Goal: Information Seeking & Learning: Compare options

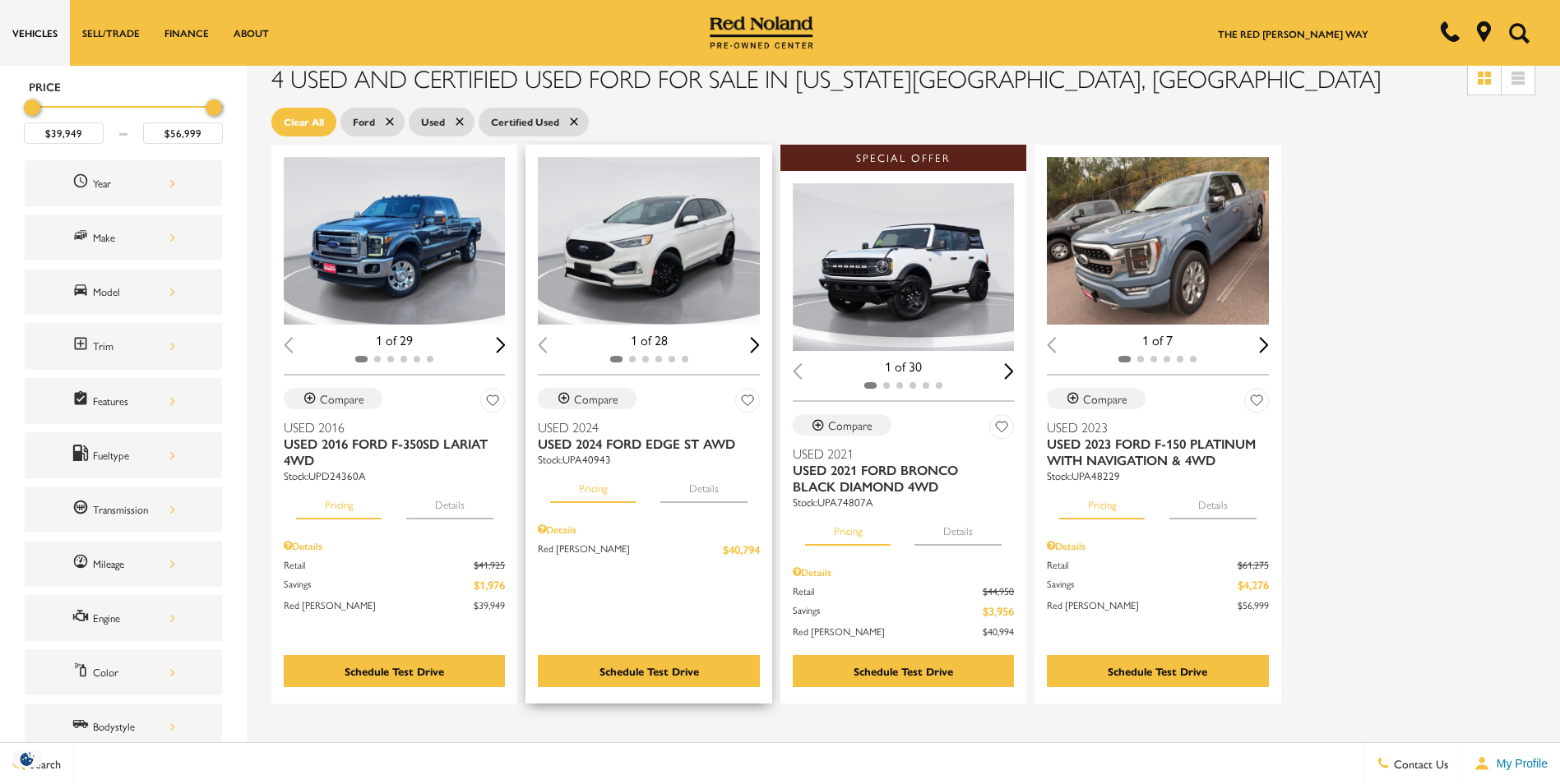
scroll to position [164, 0]
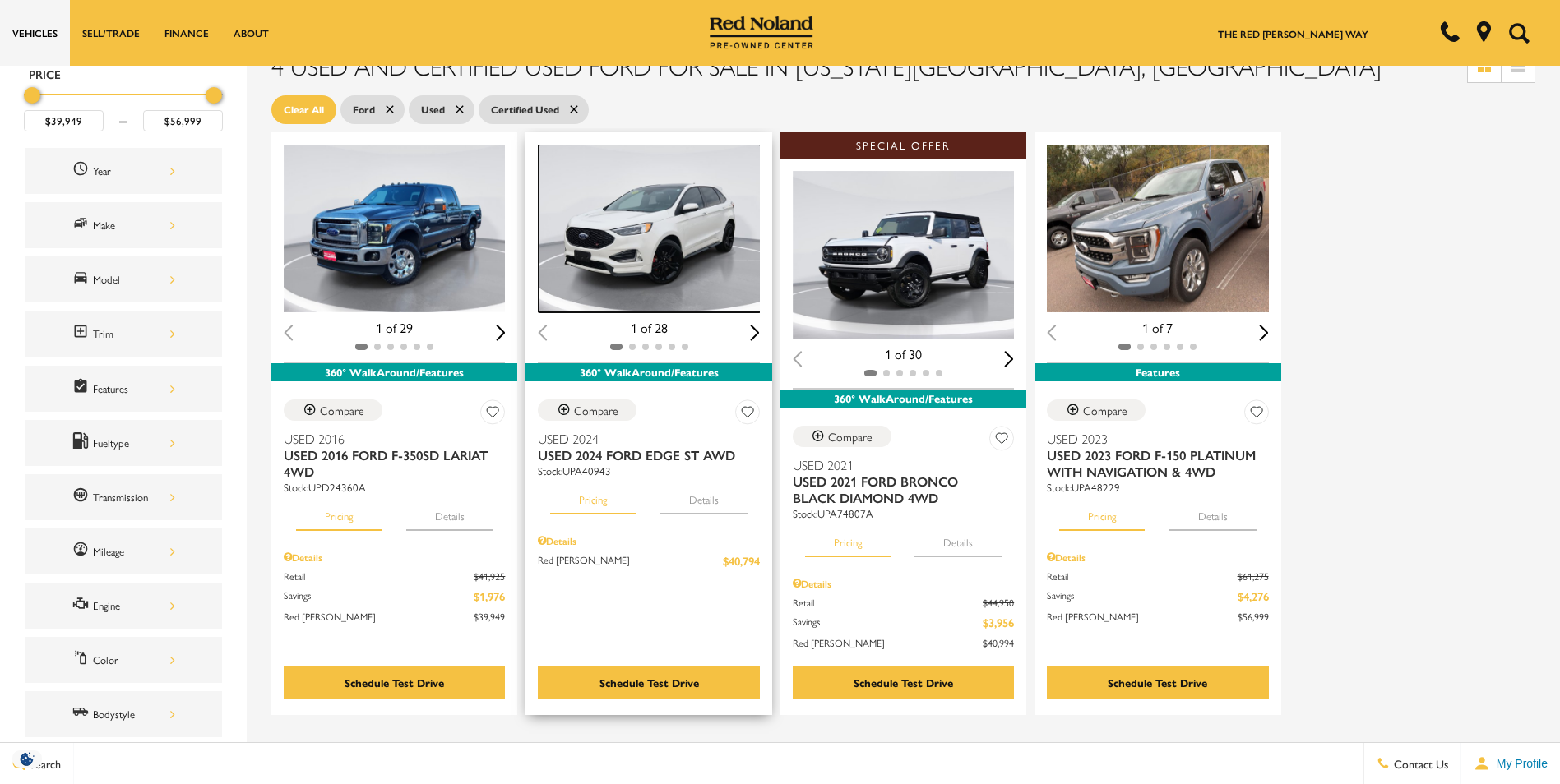
drag, startPoint x: 624, startPoint y: 310, endPoint x: 673, endPoint y: 258, distance: 71.4
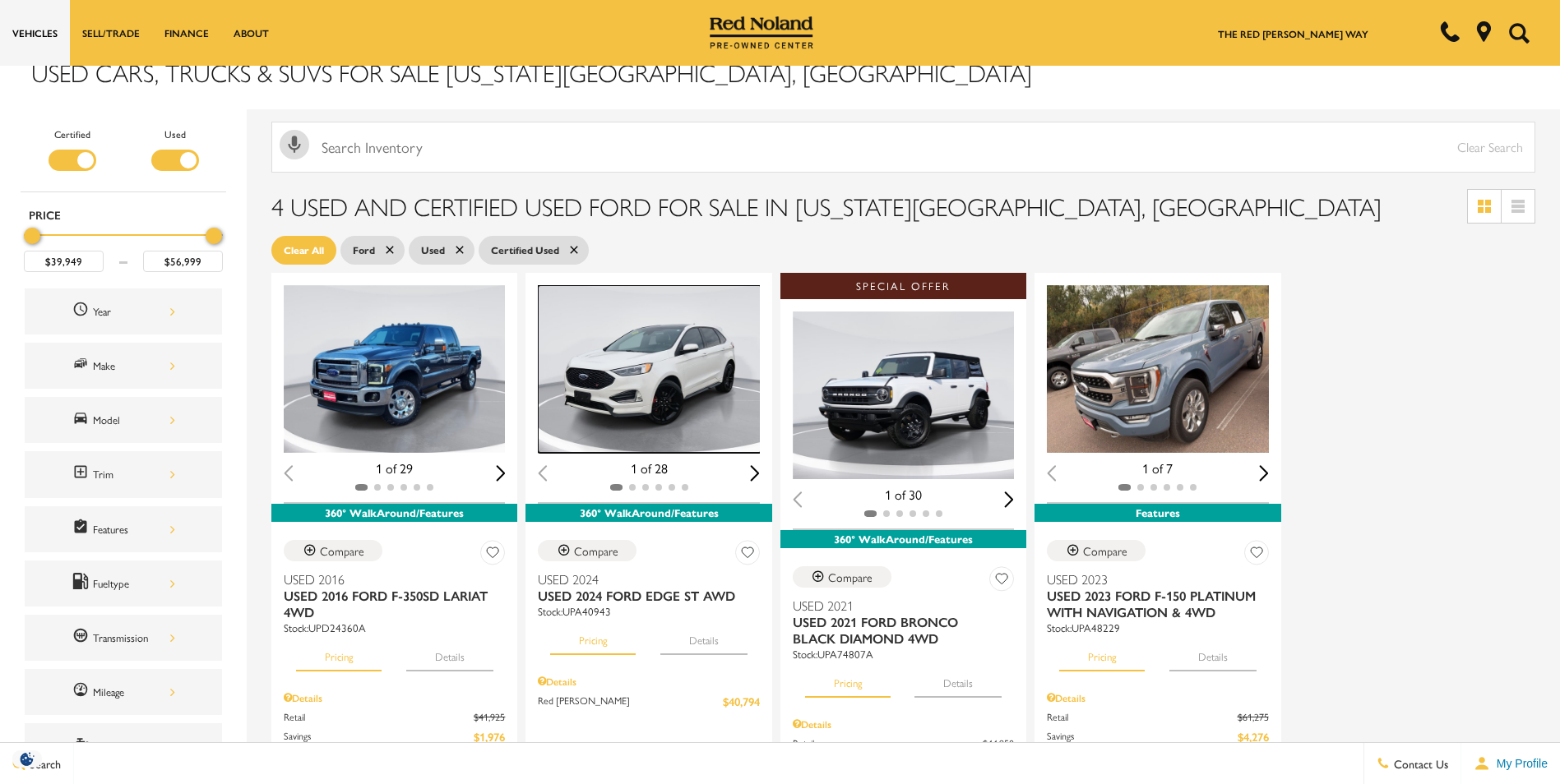
scroll to position [0, 0]
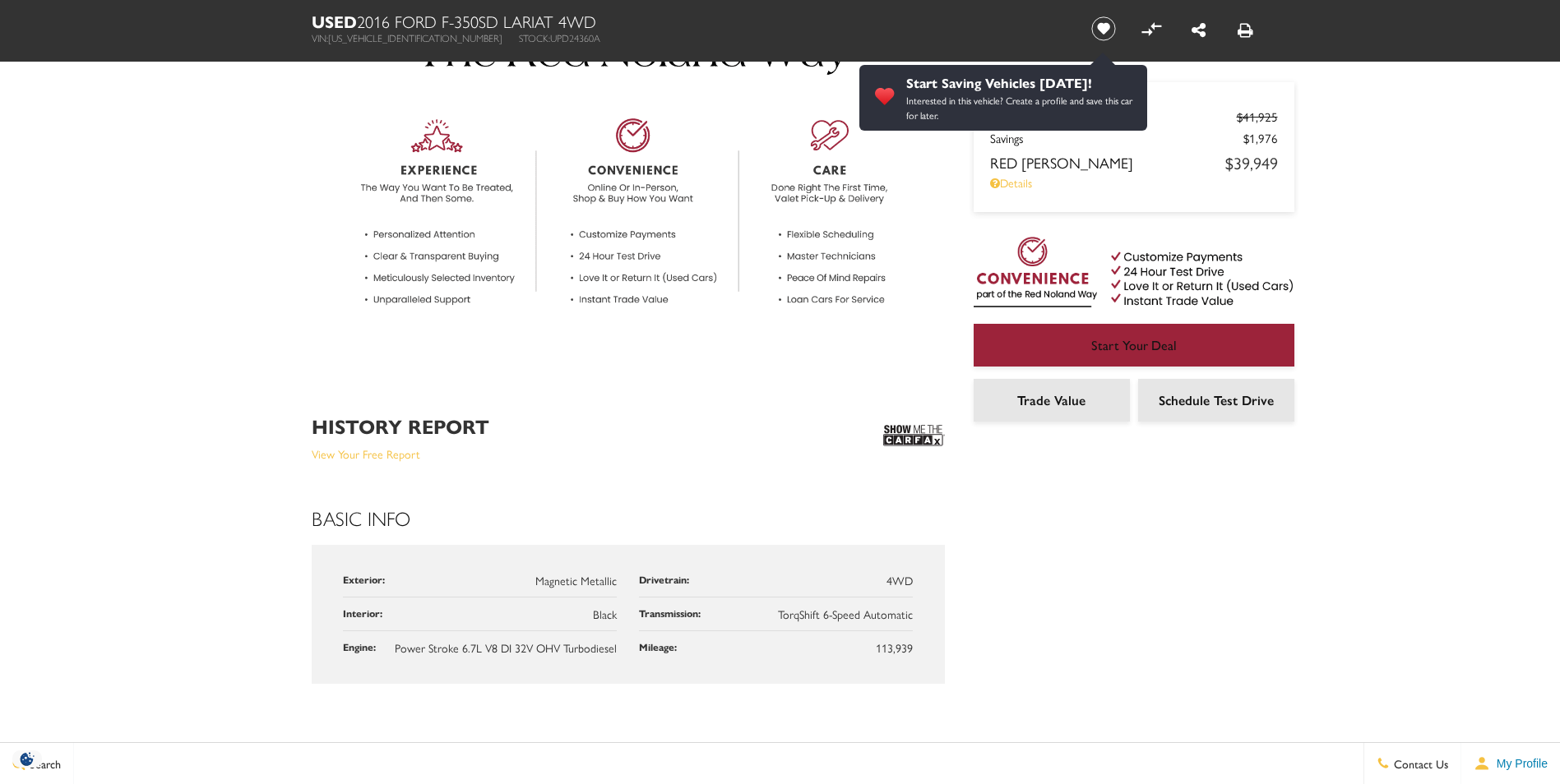
scroll to position [575, 0]
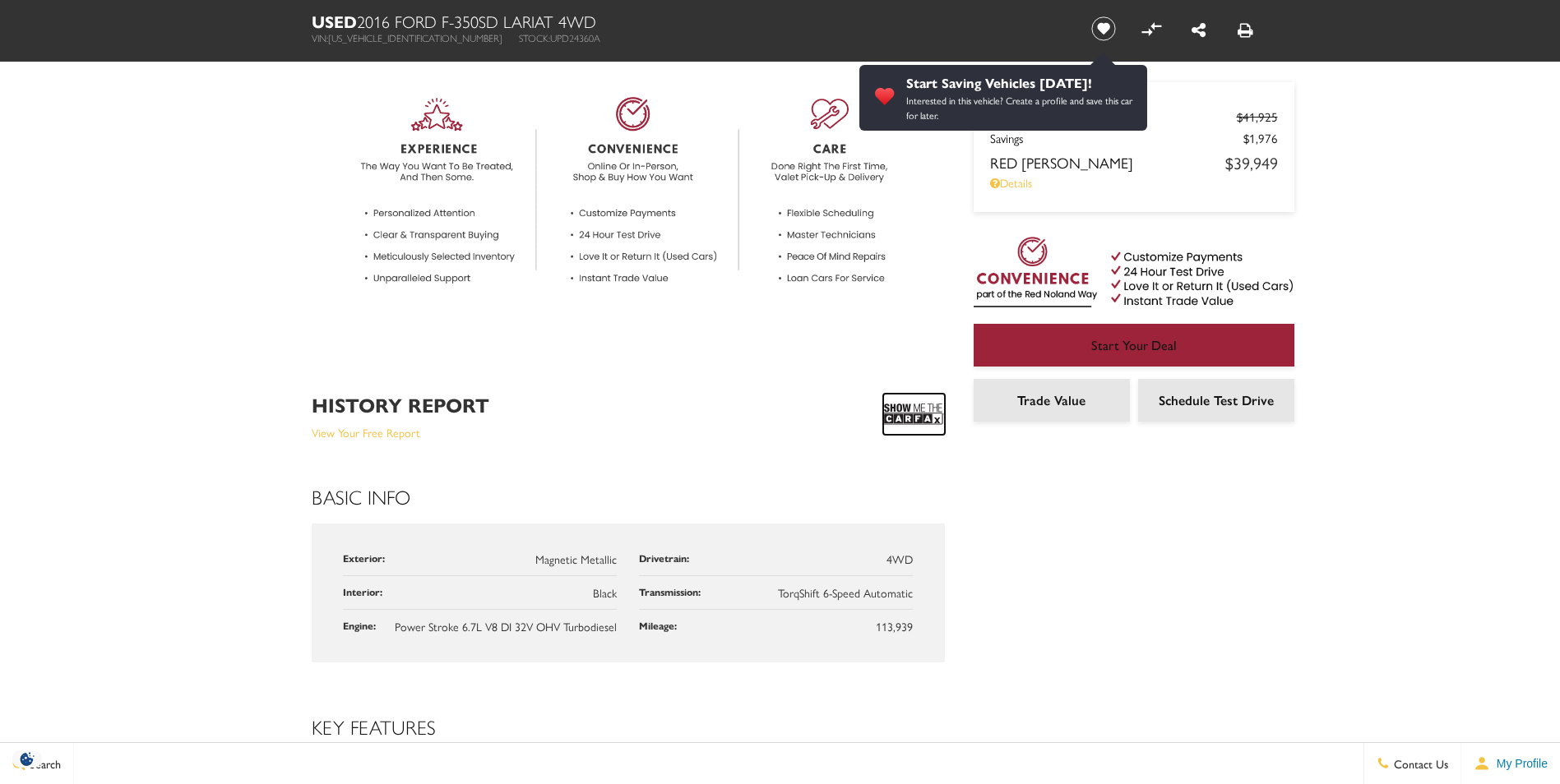
click at [913, 429] on img at bounding box center [914, 414] width 62 height 42
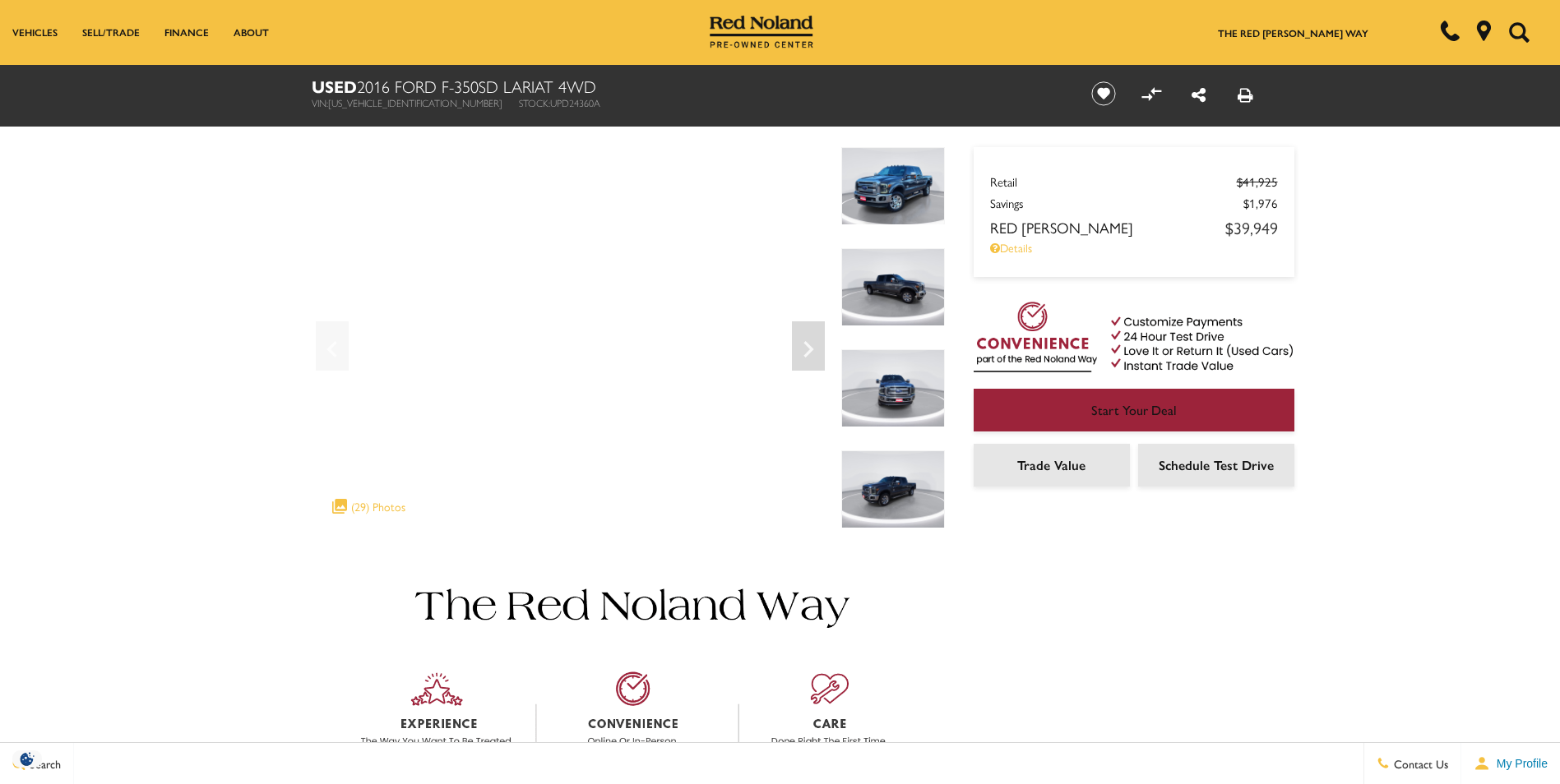
scroll to position [0, 0]
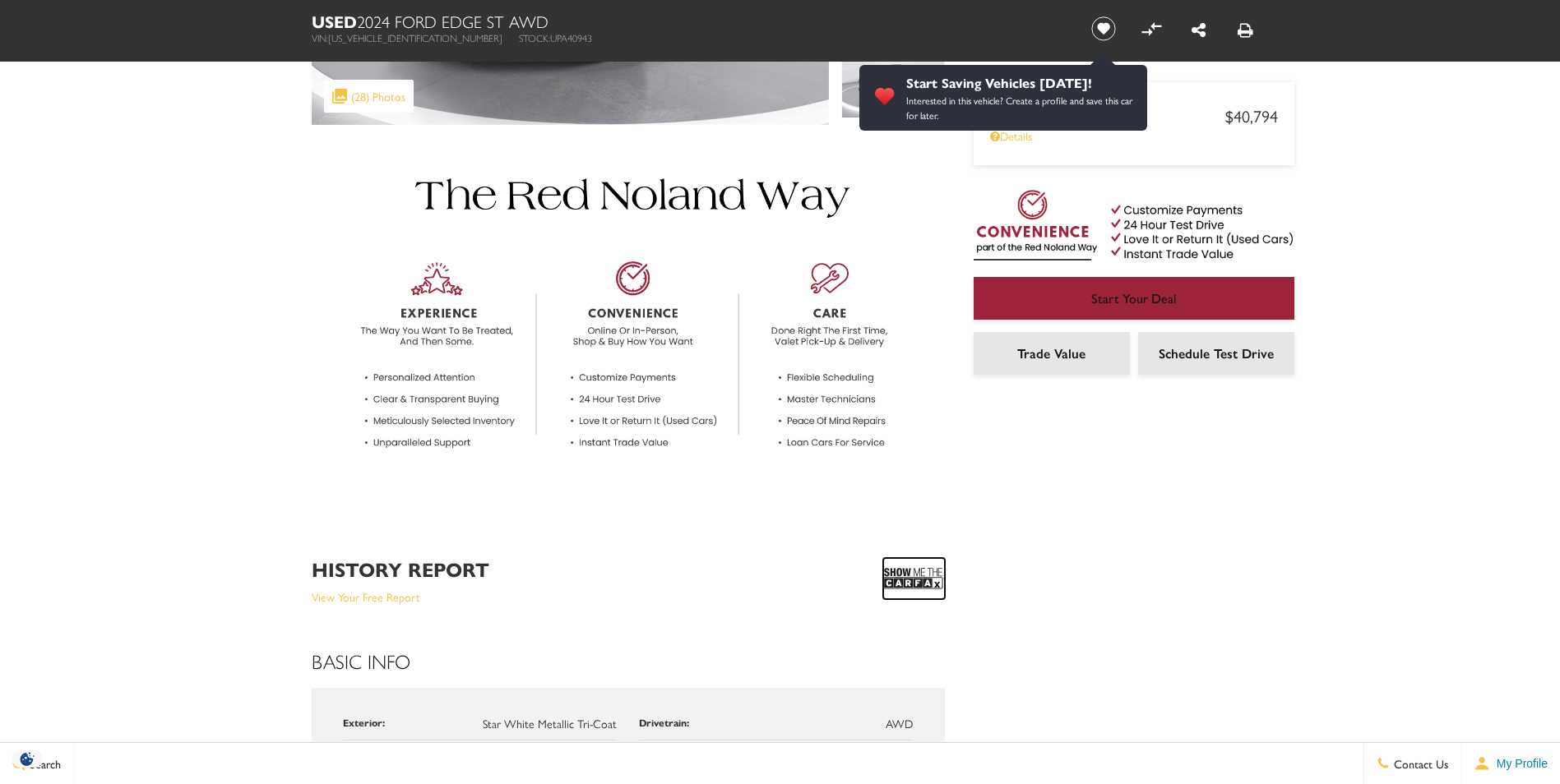
click at [894, 578] on img at bounding box center [914, 578] width 62 height 42
